Goal: Task Accomplishment & Management: Manage account settings

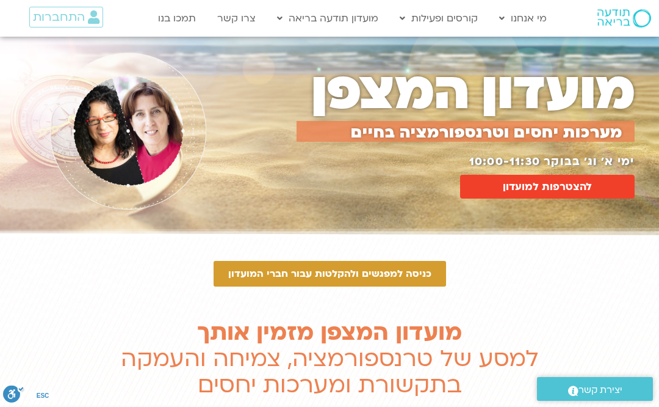
click at [579, 177] on link "להצטרפות למועדון" at bounding box center [547, 187] width 175 height 24
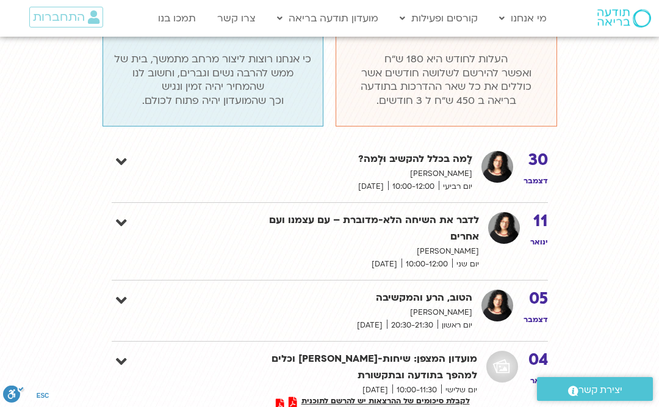
scroll to position [1669, 0]
click at [422, 97] on link "תכניות מתמשכות" at bounding box center [461, 101] width 134 height 28
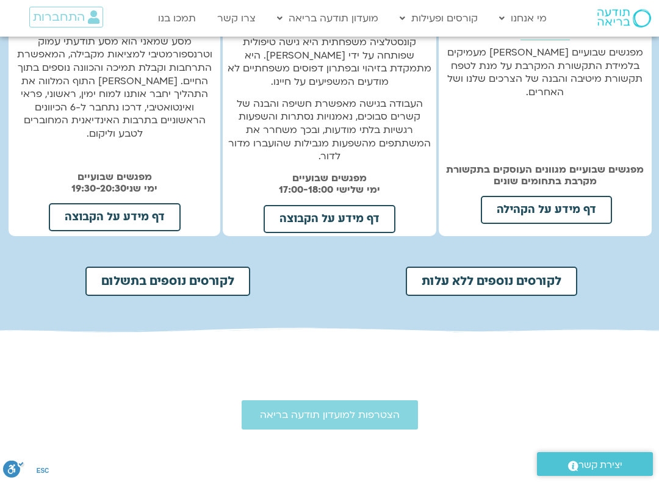
scroll to position [469, 0]
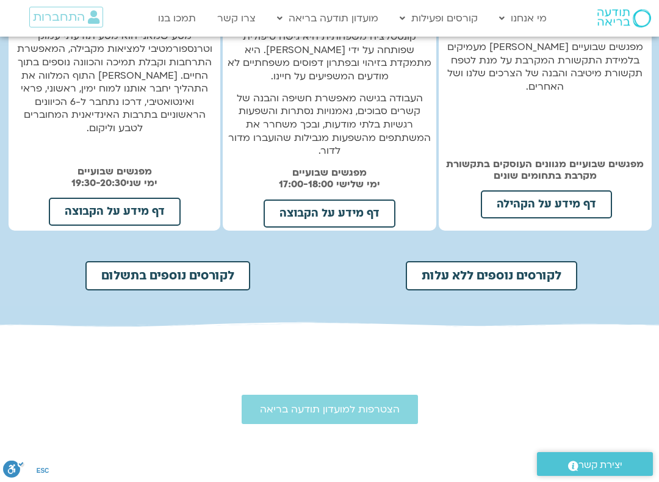
click at [104, 271] on span "לקורסים נוספים בתשלום" at bounding box center [167, 276] width 133 height 12
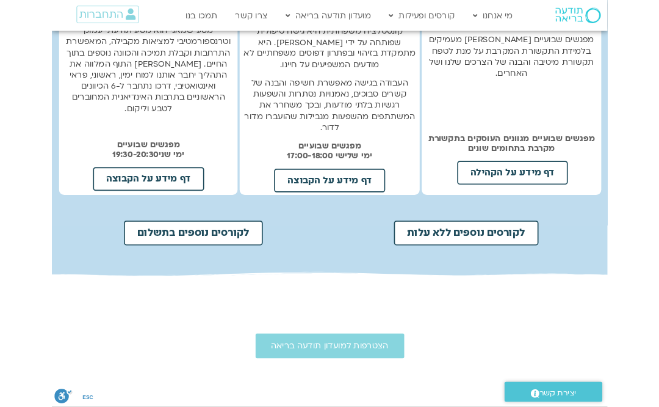
scroll to position [511, 0]
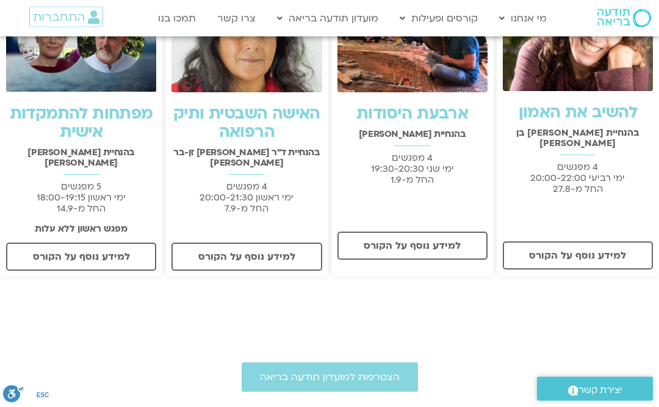
scroll to position [302, 0]
click at [305, 99] on link "התכניה השבועית" at bounding box center [338, 101] width 134 height 28
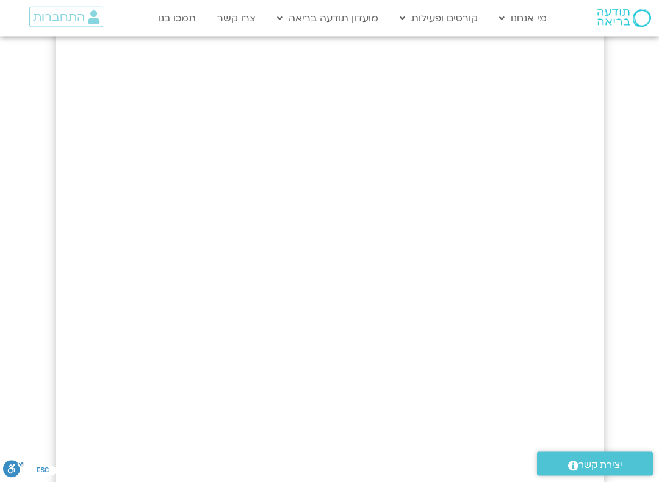
scroll to position [228, 0]
click at [507, 42] on link "קורסים פתוחים ללא עלות" at bounding box center [461, 44] width 134 height 28
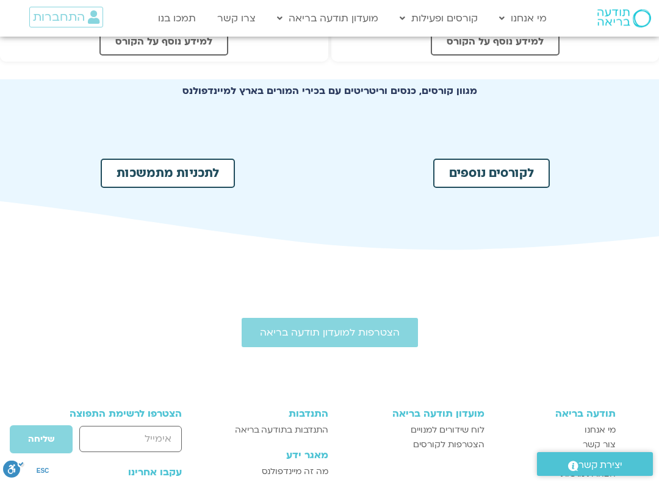
click at [521, 175] on span "לקורסים נוספים" at bounding box center [491, 173] width 85 height 12
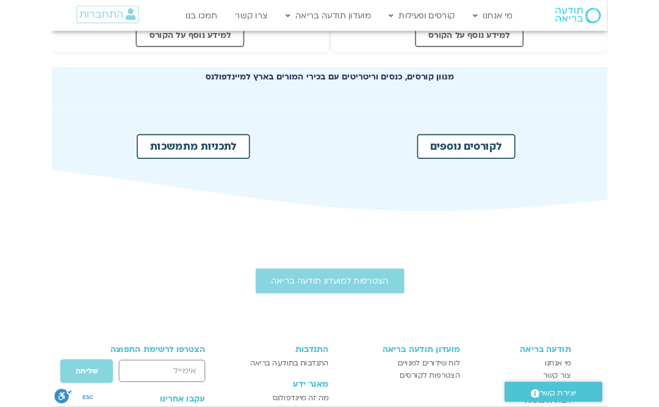
scroll to position [639, 0]
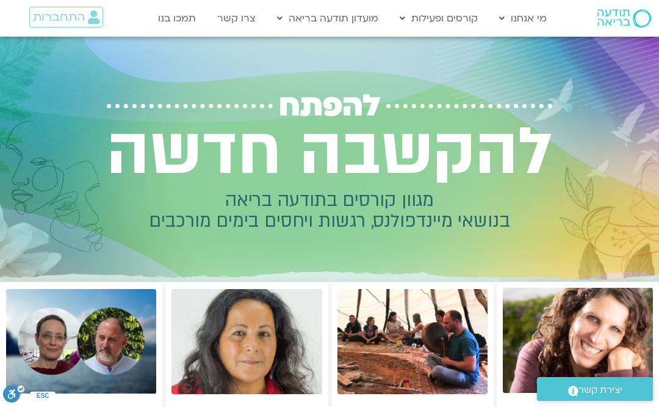
click at [389, 71] on link "מידע על המועדון" at bounding box center [338, 73] width 134 height 28
click at [386, 80] on link "מידע על המועדון" at bounding box center [338, 73] width 134 height 28
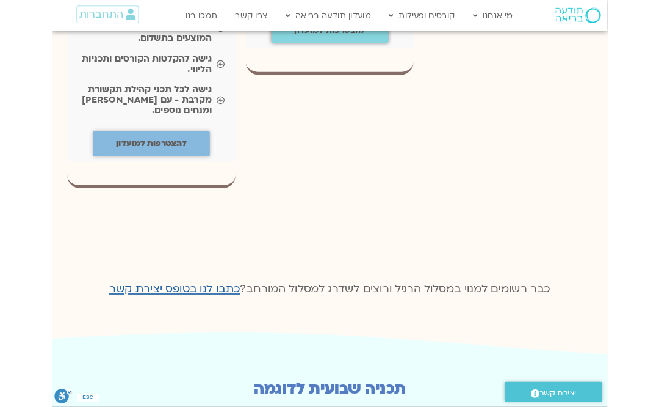
scroll to position [1642, 0]
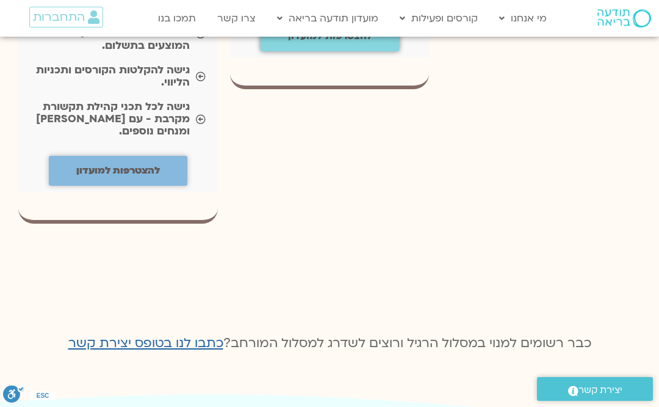
click at [85, 156] on link "להצטרפות למועדון" at bounding box center [118, 171] width 139 height 30
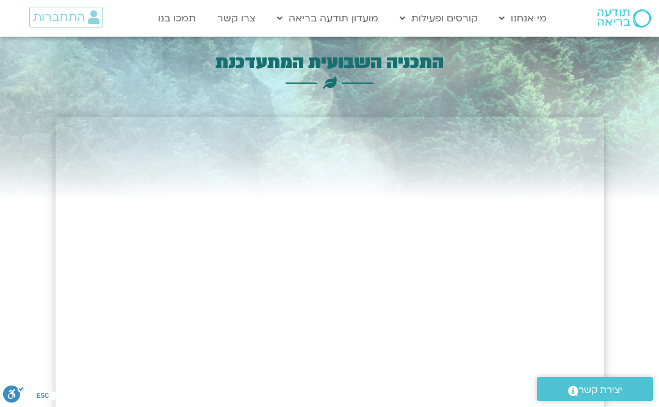
click at [63, 12] on span "התחברות" at bounding box center [59, 16] width 52 height 13
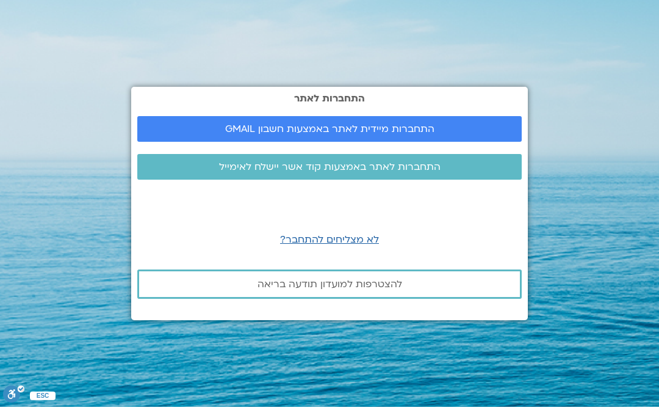
scroll to position [-13, 0]
click at [178, 162] on span "התחברות לאתר באמצעות קוד אשר יישלח לאימייל" at bounding box center [329, 166] width 355 height 11
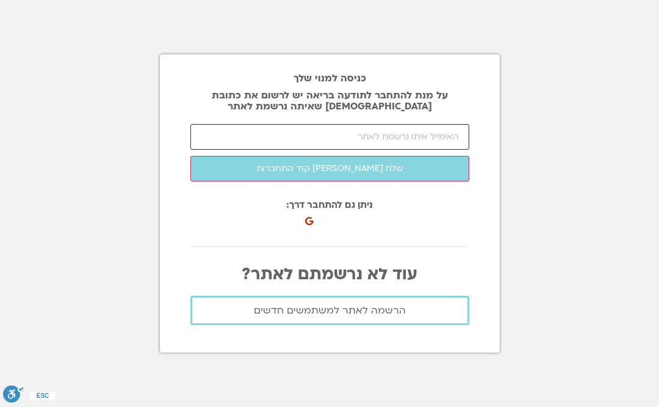
click at [229, 125] on input "email" at bounding box center [329, 137] width 279 height 26
type input "elad200@bezeqint.net"
click at [258, 165] on button "שלח לי קוד התחברות" at bounding box center [329, 169] width 279 height 26
